Goal: Find specific fact

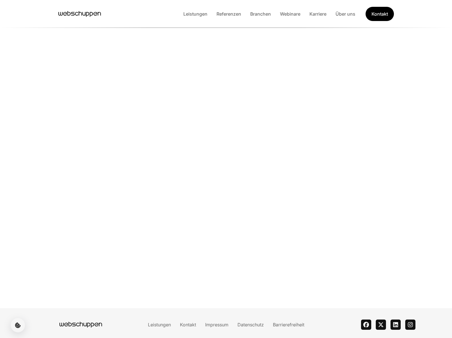
scroll to position [1237, 0]
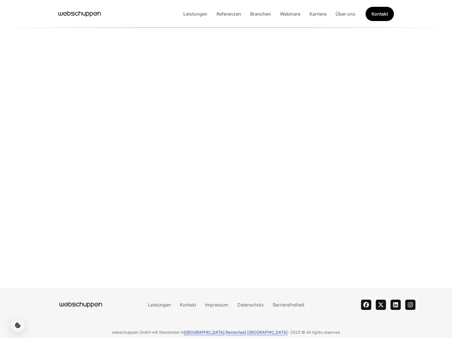
click at [213, 329] on link "[GEOGRAPHIC_DATA]" at bounding box center [204, 331] width 41 height 5
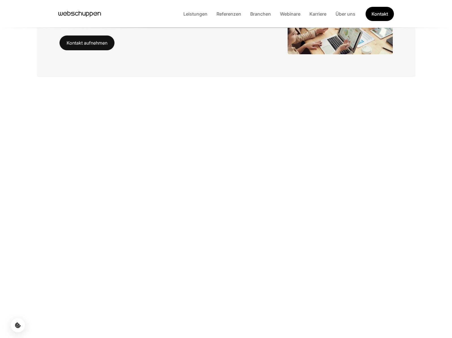
scroll to position [1237, 0]
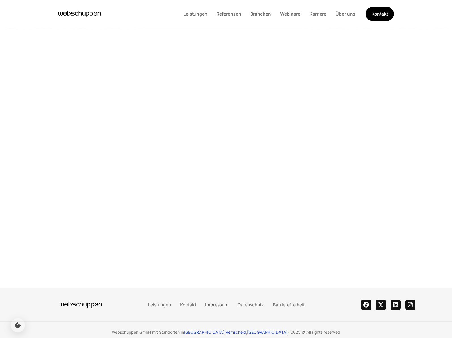
click at [218, 302] on link "Impressum" at bounding box center [217, 305] width 32 height 6
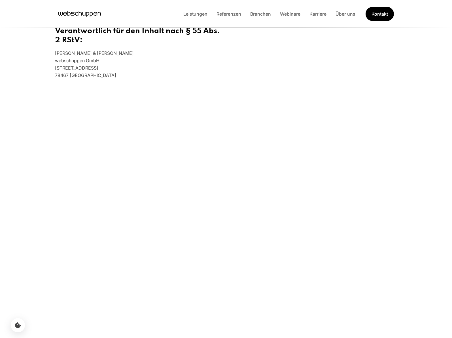
scroll to position [493, 0]
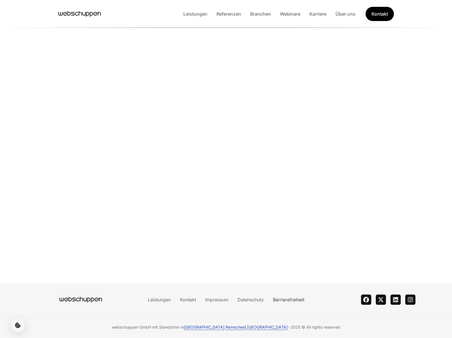
click at [284, 298] on link "Barrierefreiheit" at bounding box center [289, 299] width 41 height 6
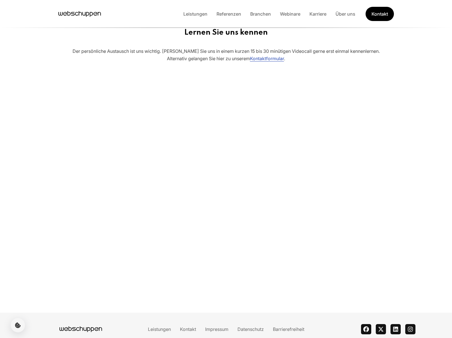
scroll to position [823, 0]
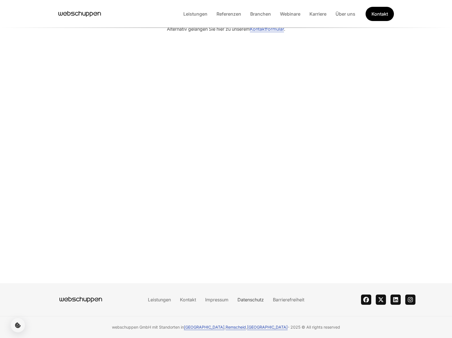
click at [256, 297] on link "Datenschutz" at bounding box center [250, 299] width 35 height 6
click at [204, 299] on link "Impressum" at bounding box center [217, 299] width 32 height 6
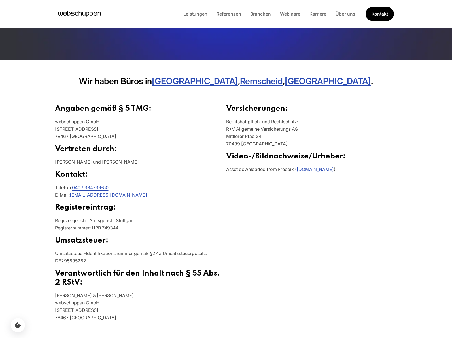
scroll to position [138, 0]
drag, startPoint x: 90, startPoint y: 260, endPoint x: 54, endPoint y: 257, distance: 35.8
click at [54, 257] on section "Angaben gemäß § 5 TMG: webschuppen GmbH Neuenstraße 10 78467 Trossingen Vertret…" at bounding box center [226, 215] width 363 height 249
copy p "DE295895282"
